Goal: Find specific page/section: Find specific page/section

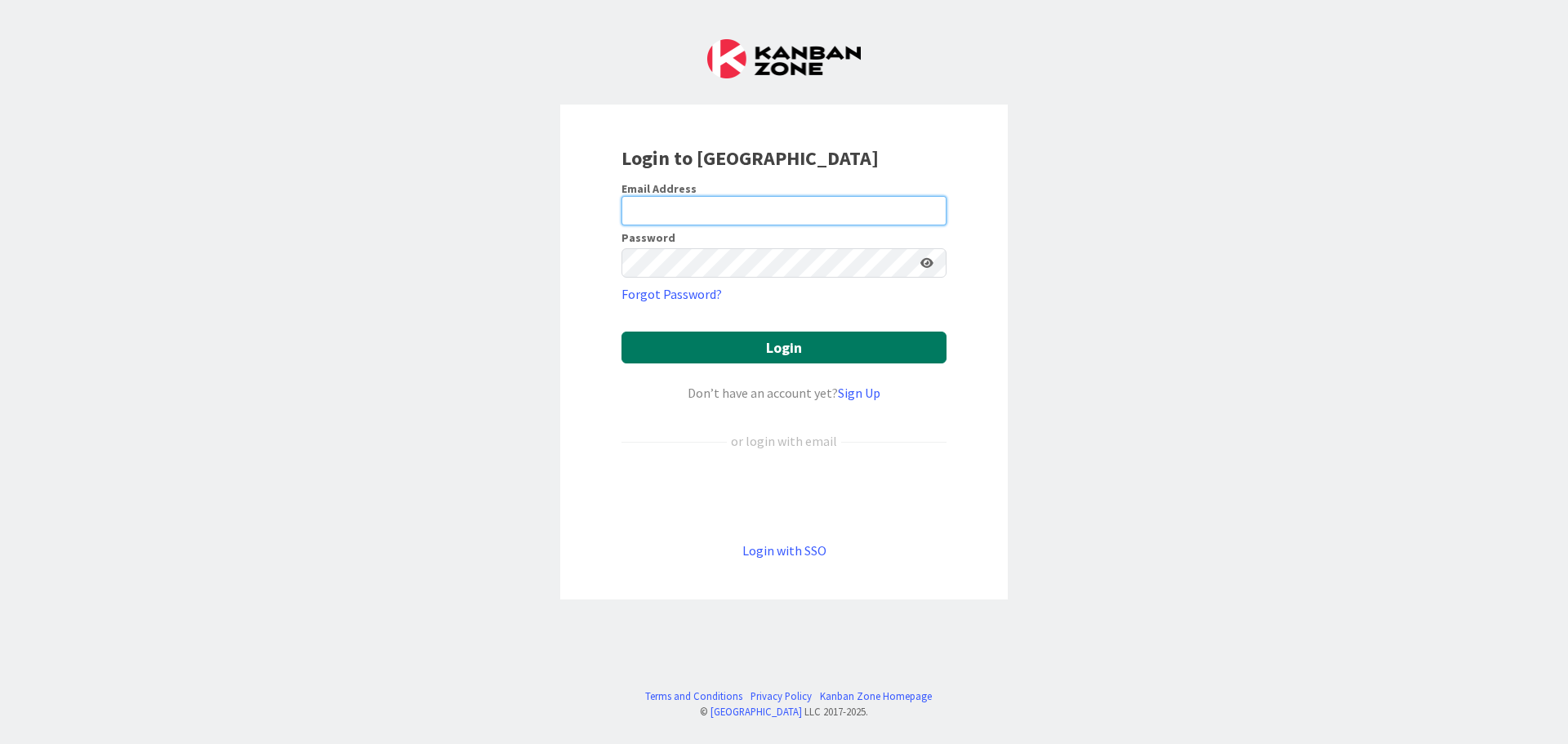
type input "[EMAIL_ADDRESS][DOMAIN_NAME]"
click at [827, 350] on button "Login" at bounding box center [783, 348] width 325 height 32
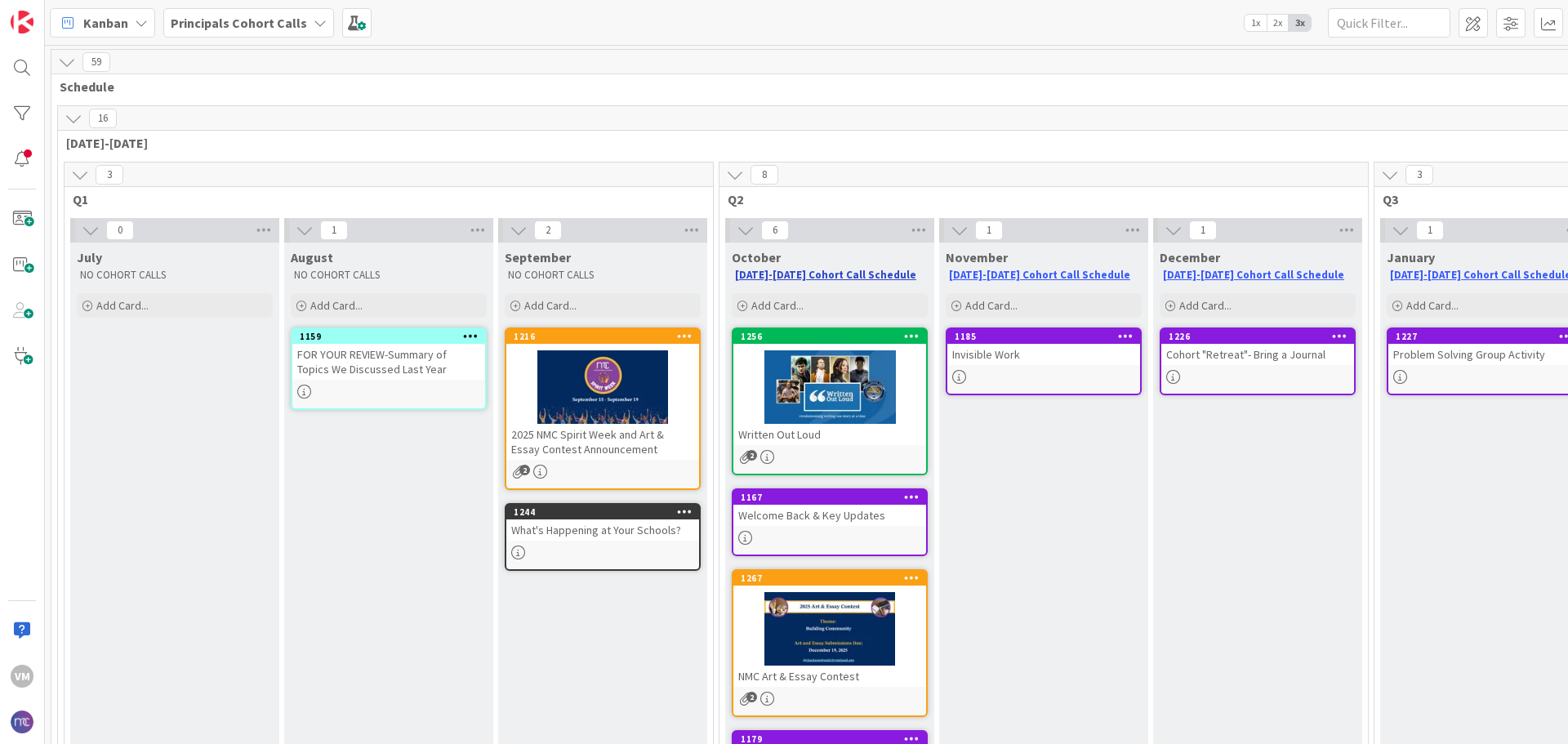
click at [834, 277] on link "[DATE]-[DATE] Cohort Call Schedule" at bounding box center [826, 275] width 181 height 14
click at [824, 631] on div at bounding box center [830, 629] width 193 height 74
